Goal: Navigation & Orientation: Find specific page/section

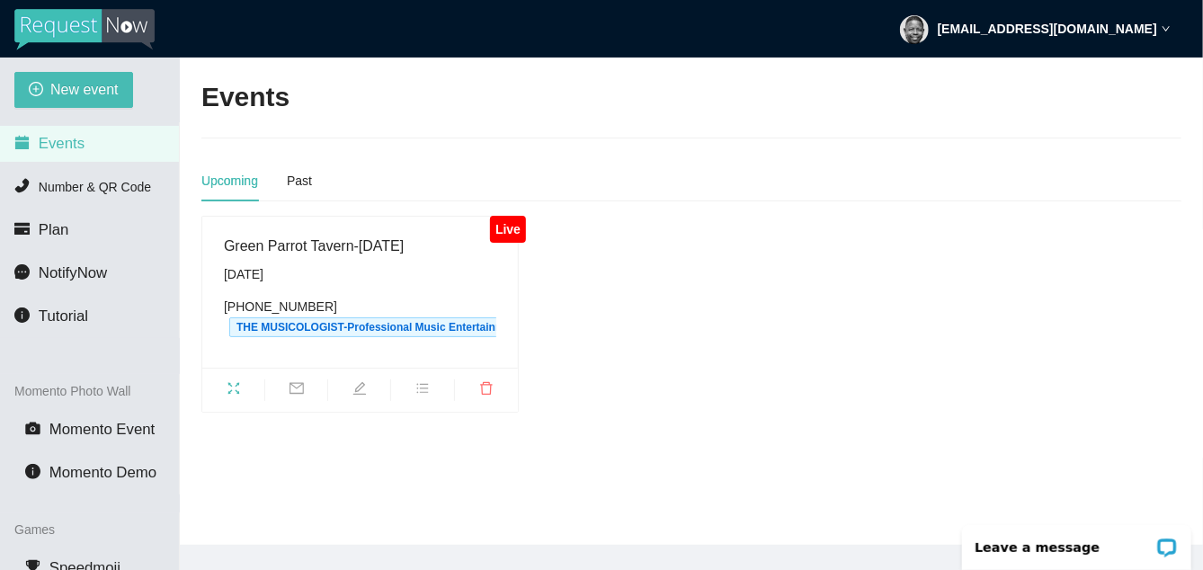
scroll to position [58, 0]
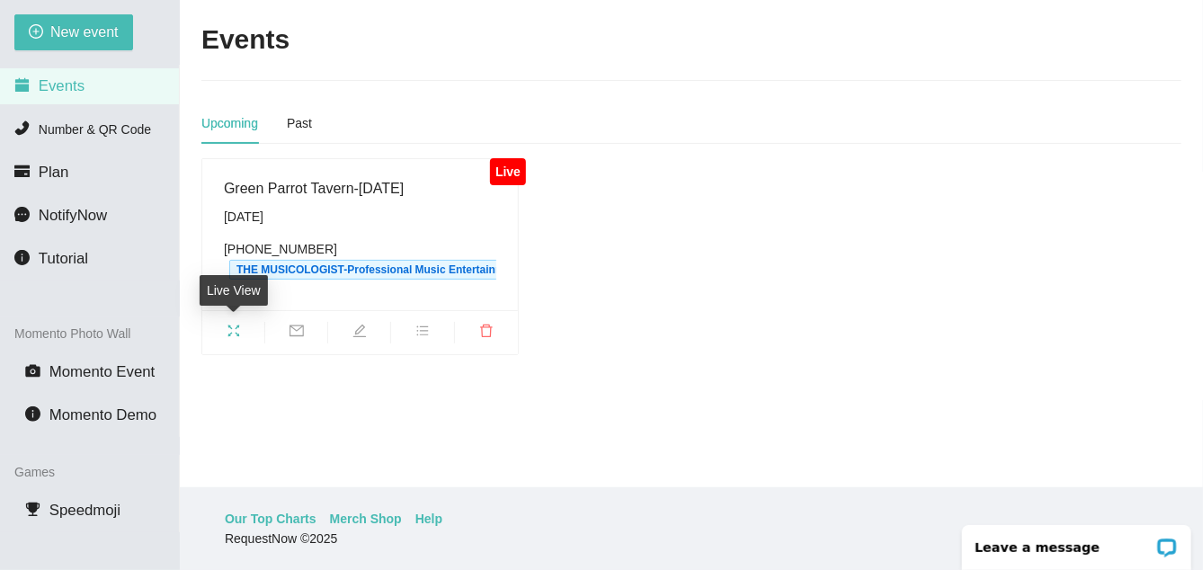
click at [237, 326] on icon "fullscreen" at bounding box center [233, 331] width 12 height 12
